Goal: Task Accomplishment & Management: Manage account settings

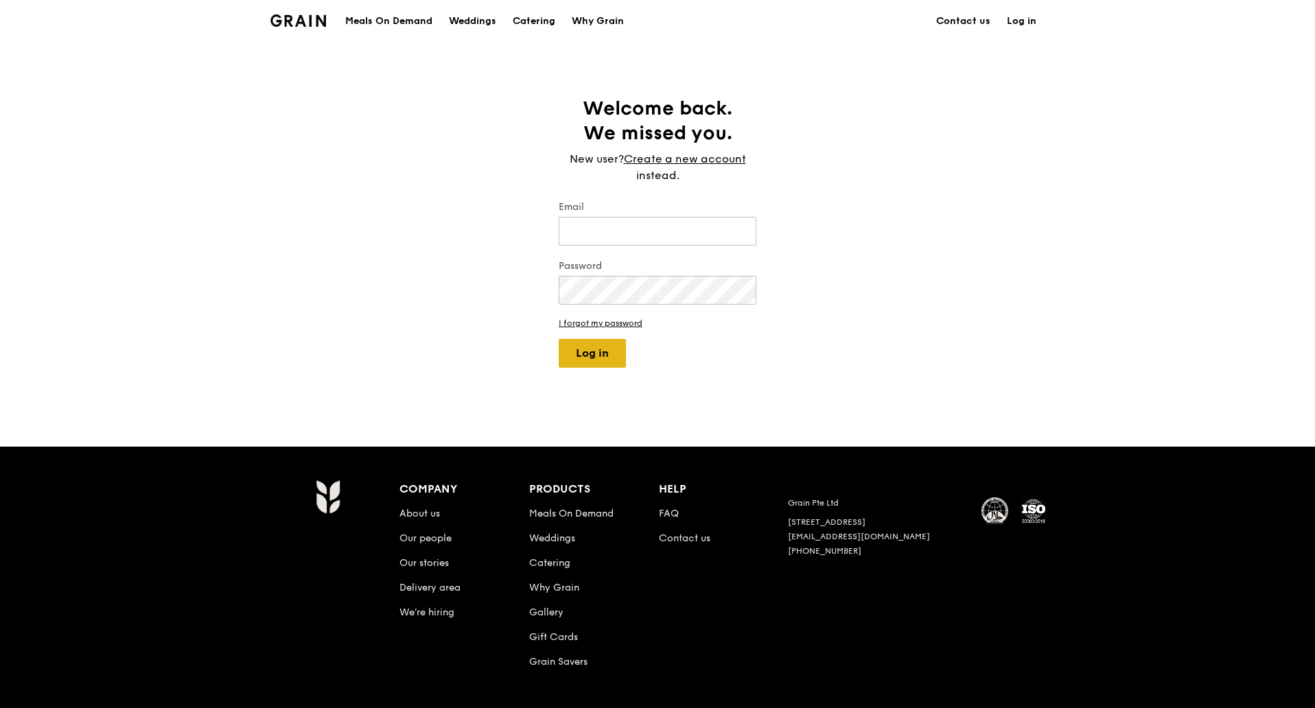
type input "[PERSON_NAME][EMAIL_ADDRESS][DOMAIN_NAME]"
drag, startPoint x: 601, startPoint y: 356, endPoint x: 600, endPoint y: 349, distance: 7.6
click at [601, 356] on button "Log in" at bounding box center [592, 353] width 67 height 29
select select "100"
